Goal: Navigation & Orientation: Find specific page/section

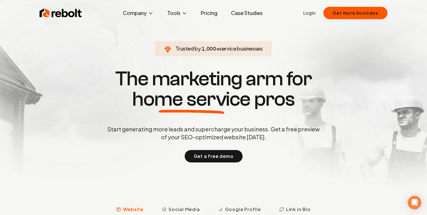
click at [218, 17] on link "Pricing" at bounding box center [209, 12] width 26 height 11
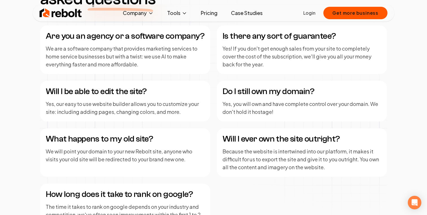
scroll to position [808, 0]
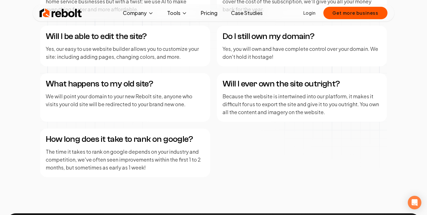
click at [199, 15] on link "Pricing" at bounding box center [209, 12] width 26 height 11
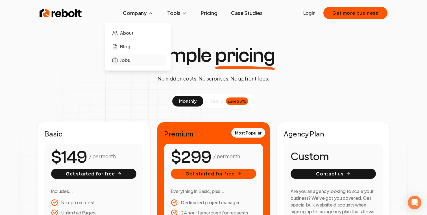
click at [130, 60] on span "Jobs" at bounding box center [125, 60] width 10 height 7
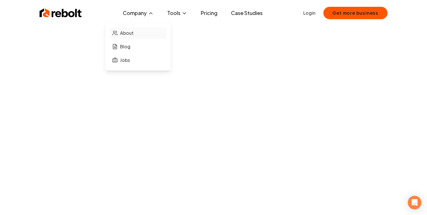
click at [131, 32] on span "About" at bounding box center [127, 33] width 14 height 7
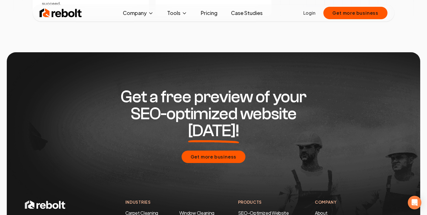
scroll to position [1744, 0]
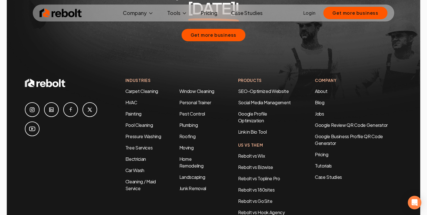
click at [92, 106] on icon at bounding box center [89, 109] width 7 height 7
click at [30, 106] on icon at bounding box center [32, 109] width 7 height 7
click at [34, 125] on icon at bounding box center [32, 128] width 7 height 7
click at [74, 102] on link at bounding box center [70, 109] width 15 height 15
